Goal: Task Accomplishment & Management: Manage account settings

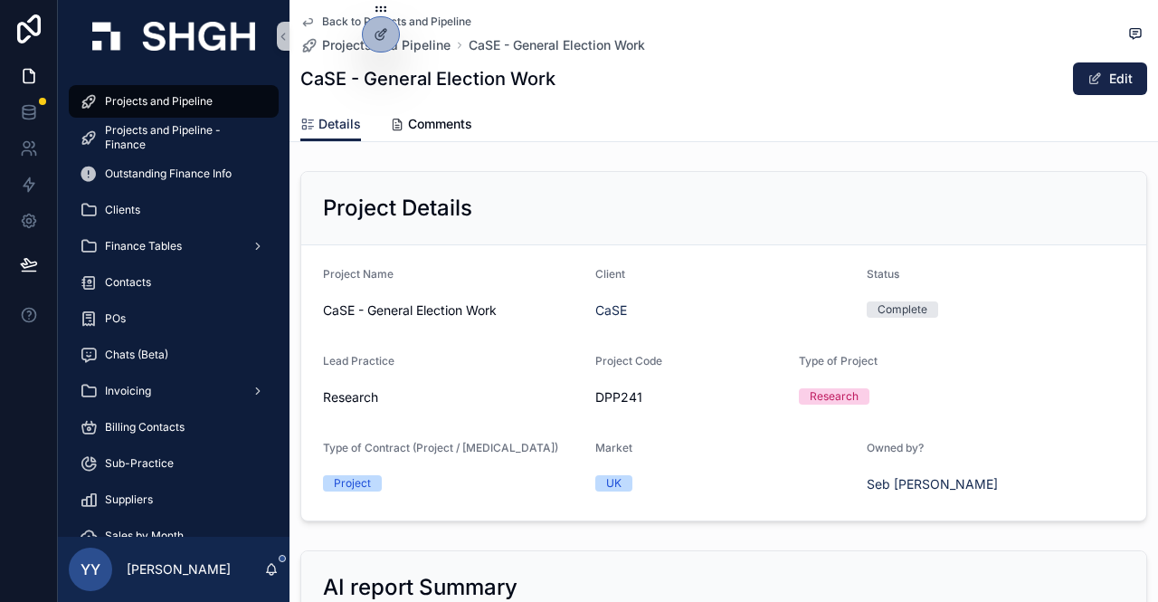
scroll to position [1176, 0]
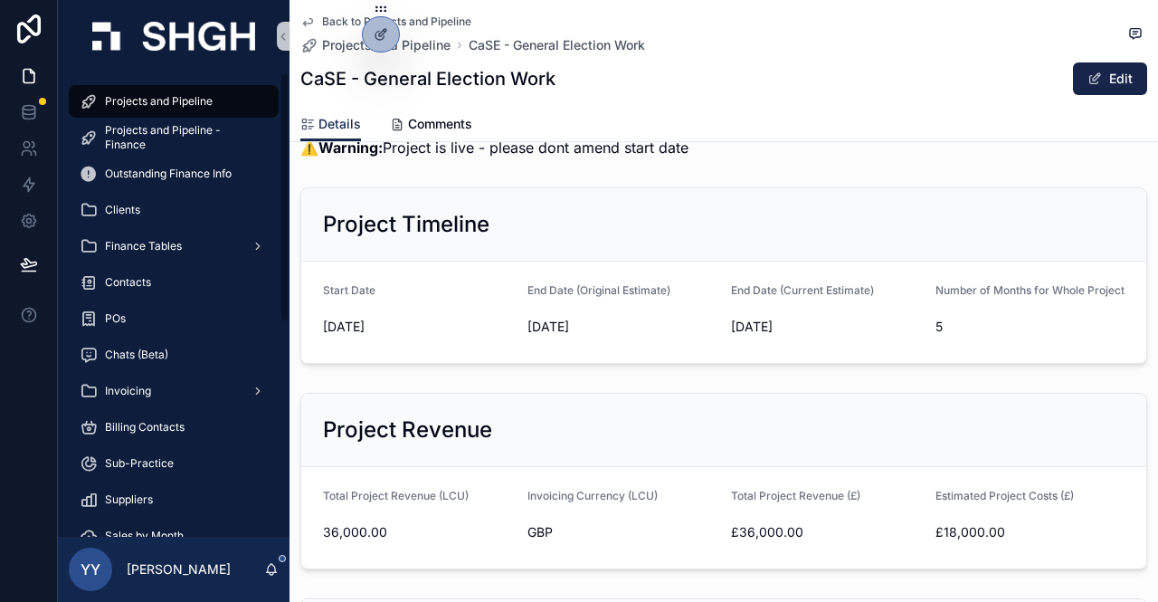
click at [134, 104] on span "Projects and Pipeline" at bounding box center [159, 101] width 108 height 14
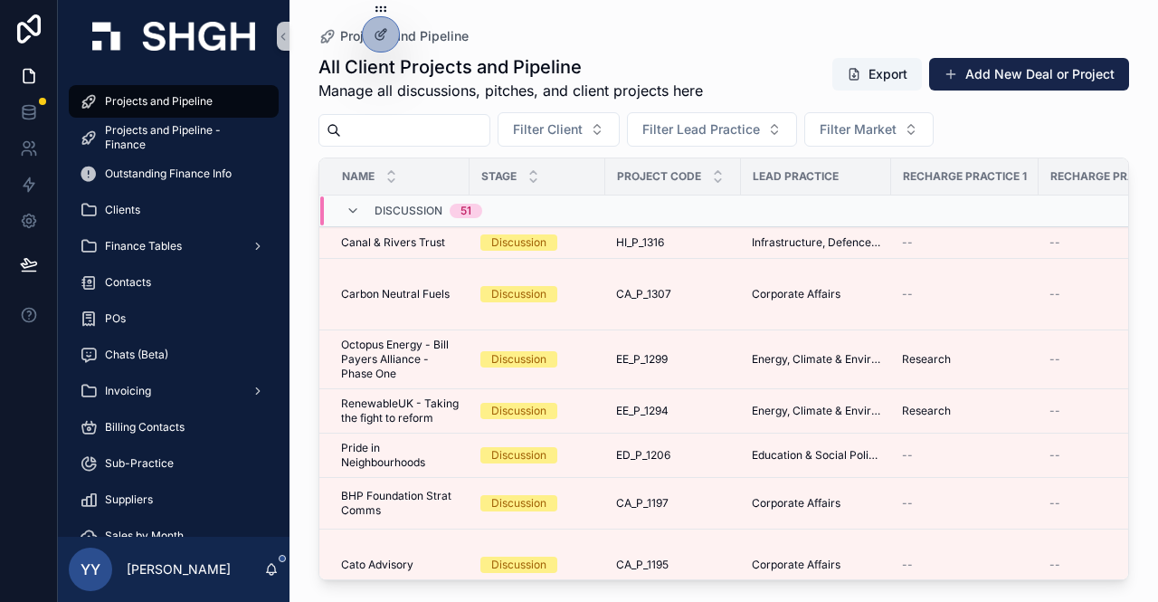
click at [413, 132] on input "scrollable content" at bounding box center [415, 130] width 148 height 25
paste input "*********"
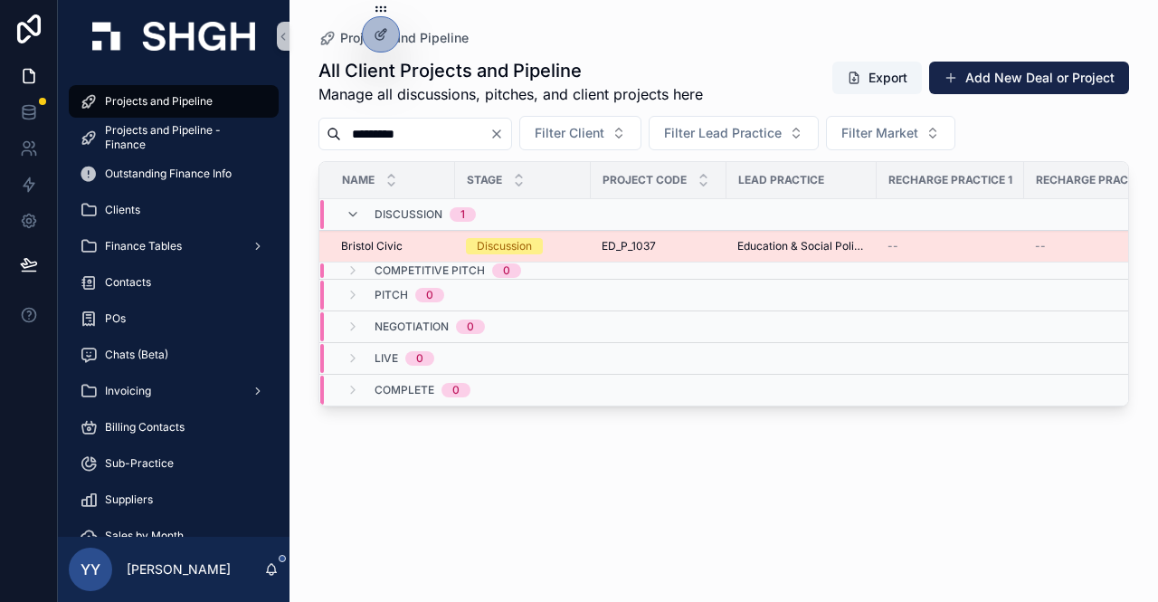
type input "*********"
click at [585, 246] on td "Discussion" at bounding box center [523, 247] width 136 height 32
click at [529, 238] on div "Discussion" at bounding box center [504, 246] width 55 height 16
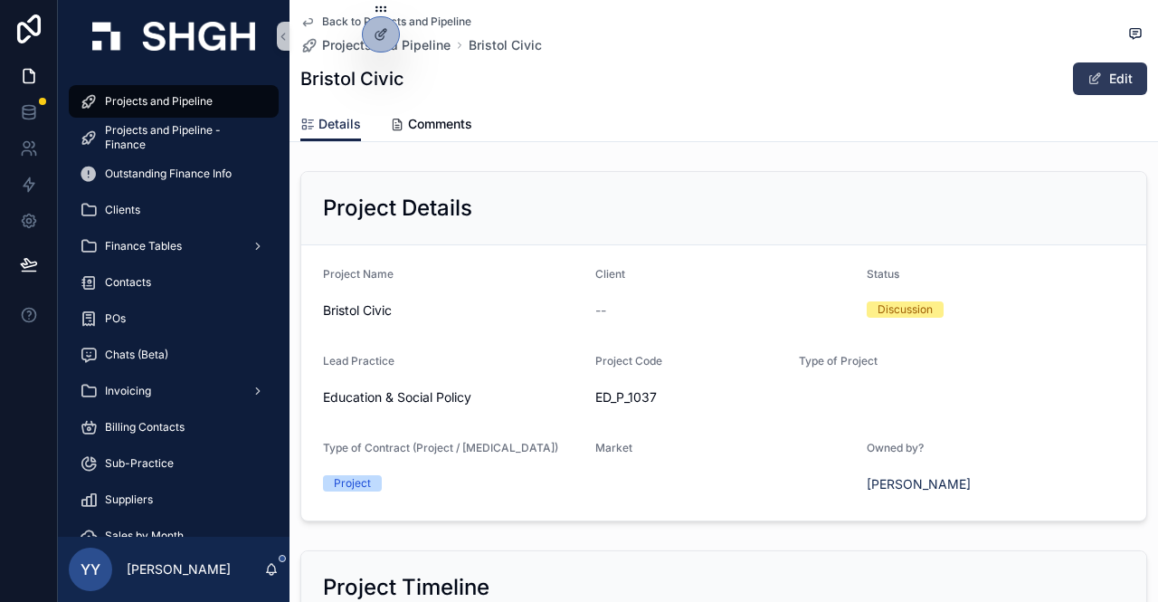
click at [1115, 77] on button "Edit" at bounding box center [1110, 78] width 74 height 33
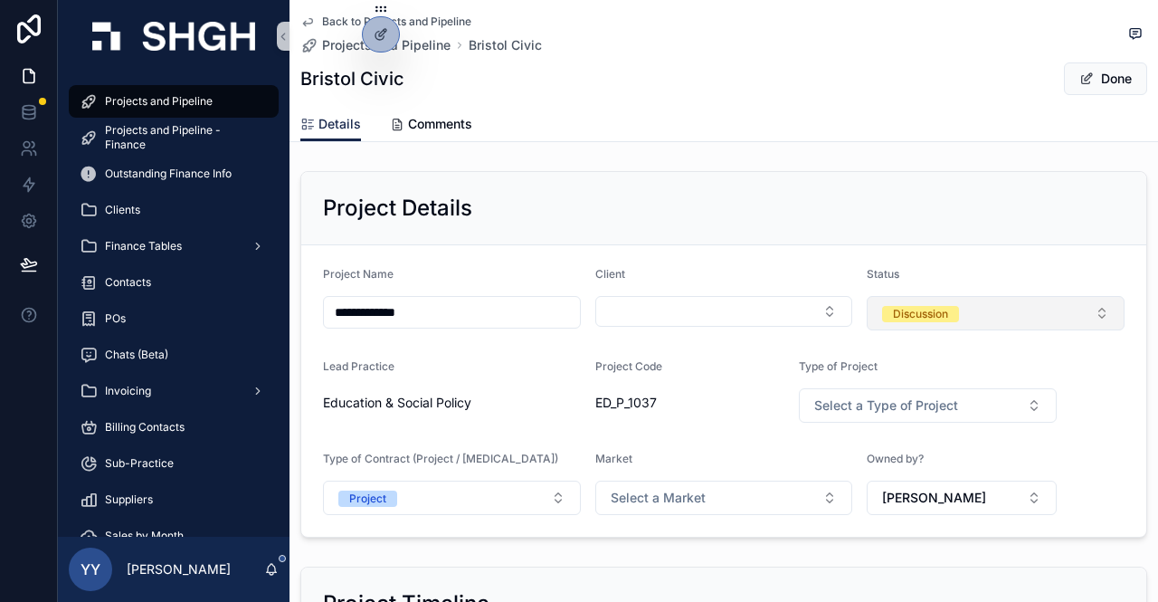
click at [904, 309] on div "Discussion" at bounding box center [920, 314] width 55 height 16
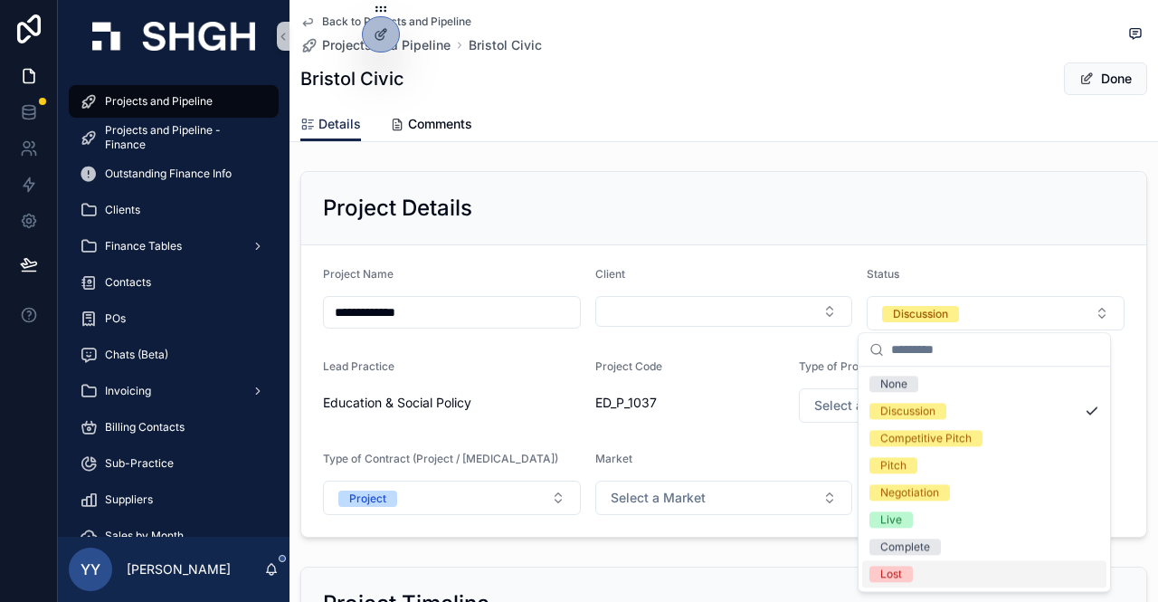
click at [886, 572] on div "Lost" at bounding box center [891, 574] width 22 height 16
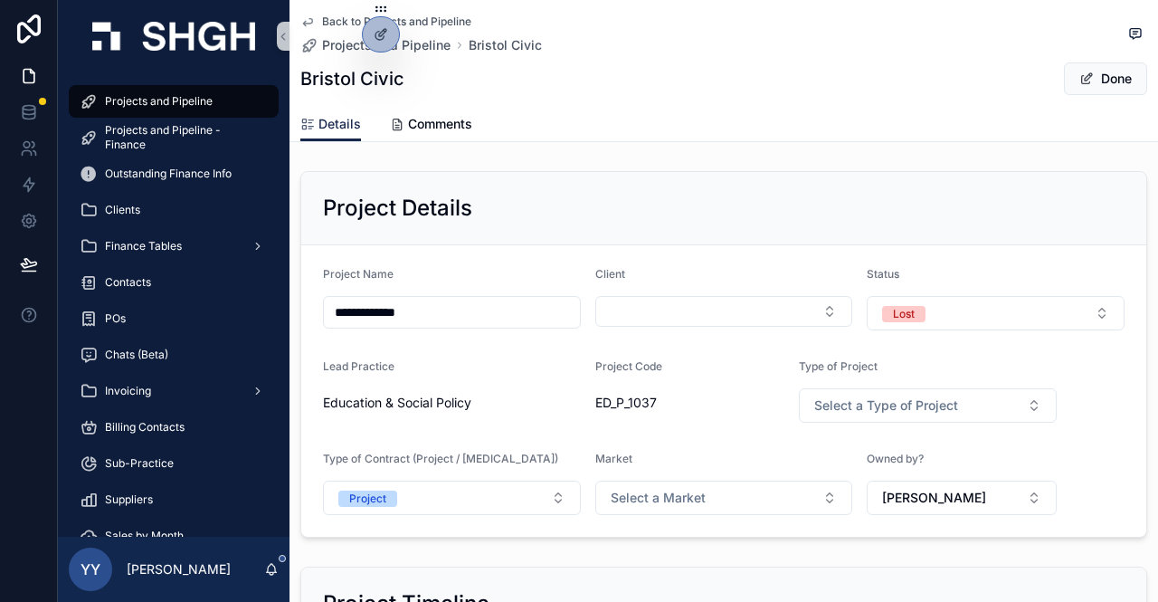
click at [1098, 82] on button "Done" at bounding box center [1105, 78] width 83 height 33
